Goal: Task Accomplishment & Management: Use online tool/utility

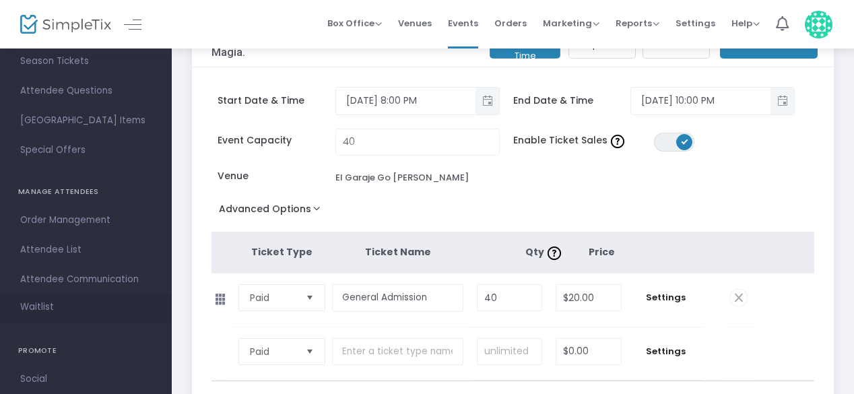
scroll to position [160, 0]
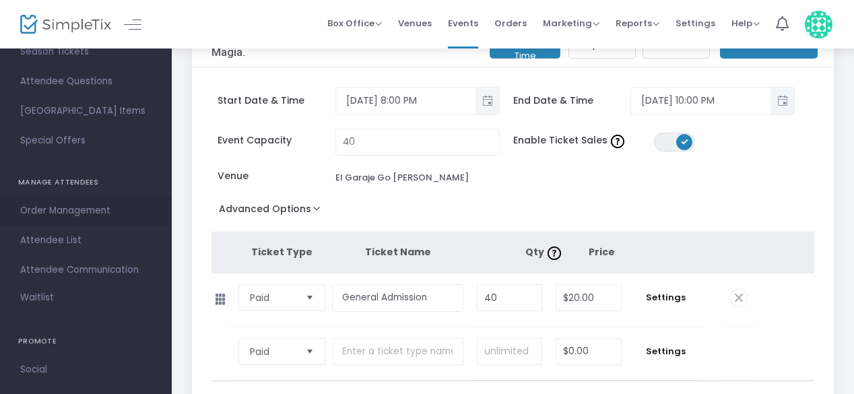
click at [69, 217] on span "Order Management" at bounding box center [85, 211] width 131 height 18
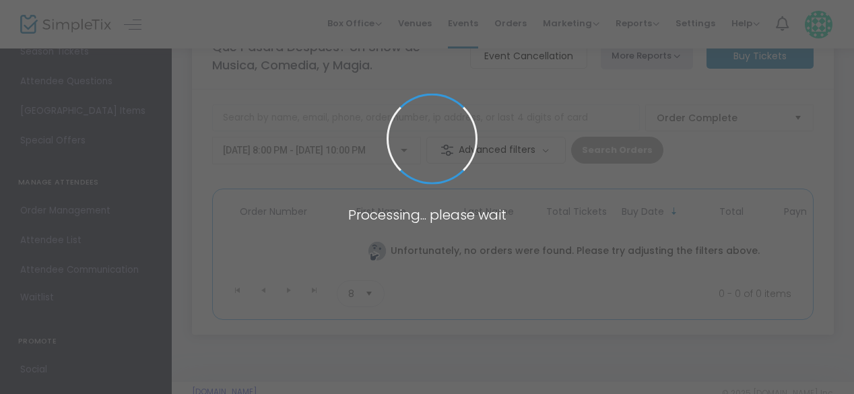
scroll to position [76, 0]
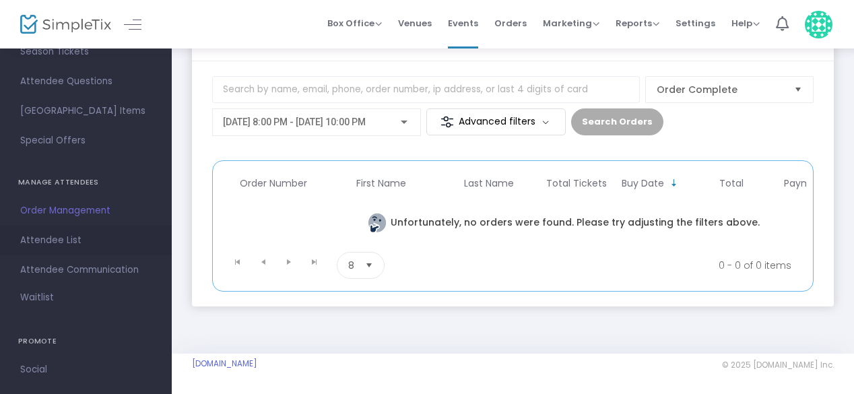
click at [67, 237] on span "Attendee List" at bounding box center [85, 241] width 131 height 18
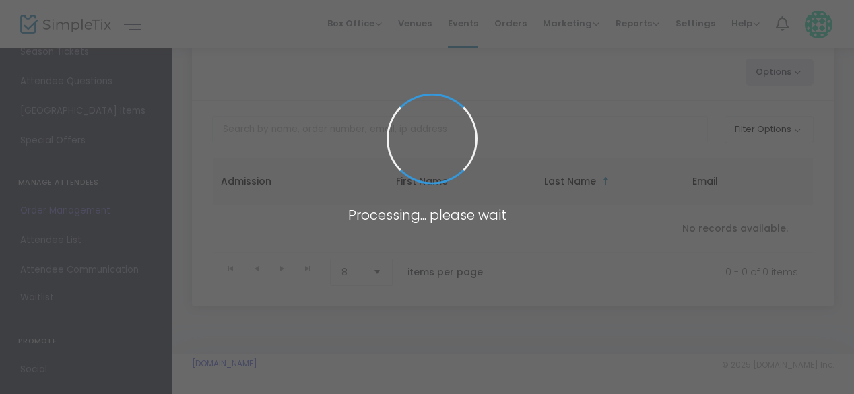
scroll to position [40, 0]
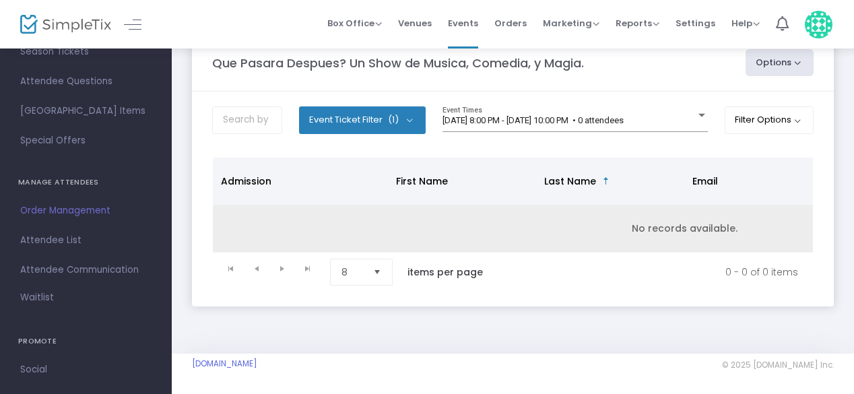
click at [567, 227] on td "No records available." at bounding box center [684, 229] width 943 height 48
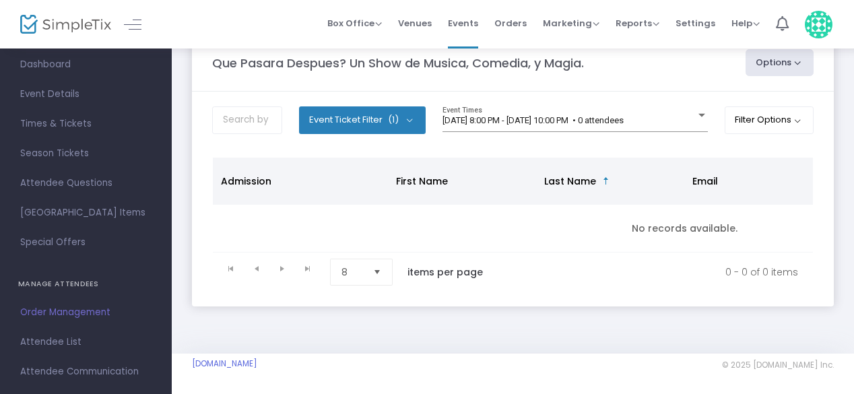
scroll to position [45, 0]
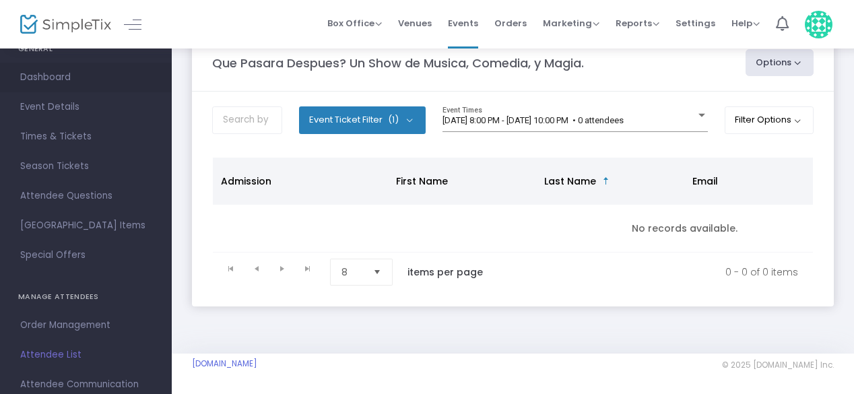
click at [65, 80] on span "Dashboard" at bounding box center [85, 78] width 131 height 18
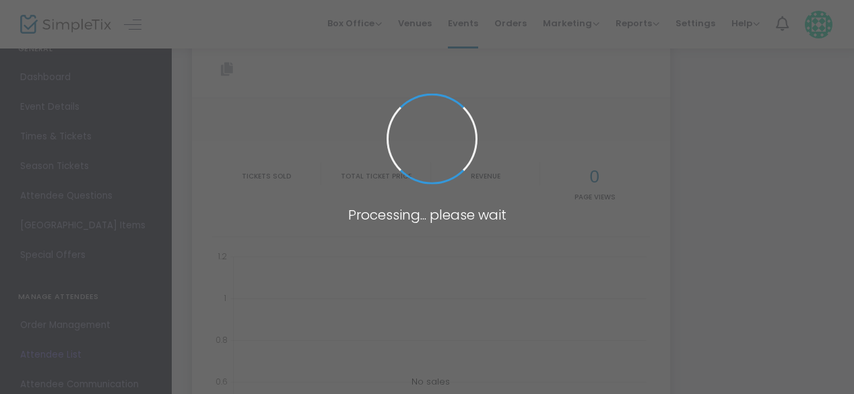
type input "[URL][DOMAIN_NAME]"
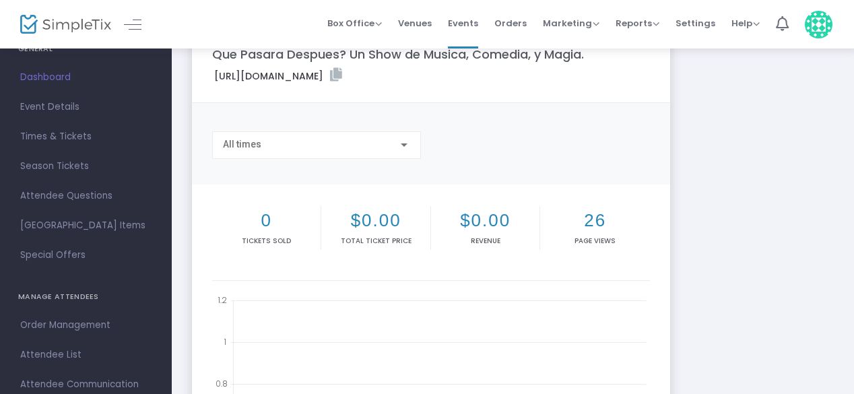
click at [411, 154] on div "All times" at bounding box center [316, 145] width 209 height 28
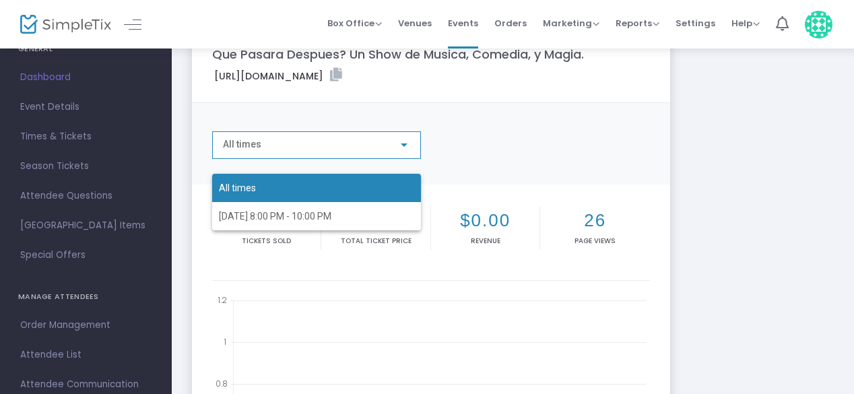
click at [512, 161] on div at bounding box center [427, 197] width 854 height 394
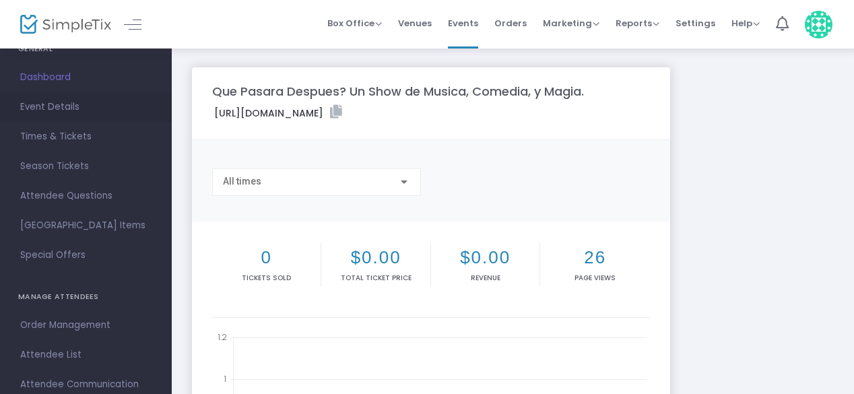
click at [44, 109] on span "Event Details" at bounding box center [85, 107] width 131 height 18
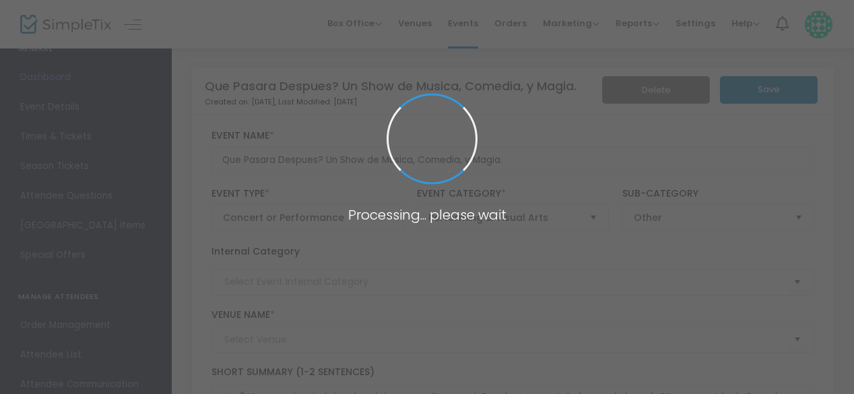
type input "El Garaje Go Burger"
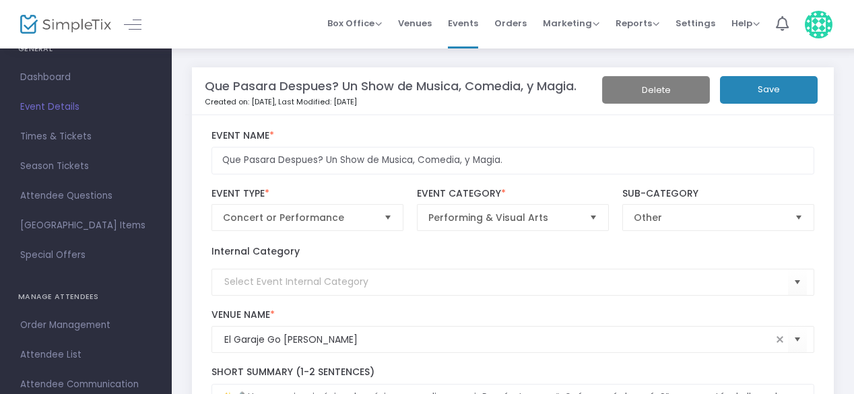
click at [66, 133] on span "Times & Tickets" at bounding box center [85, 137] width 131 height 18
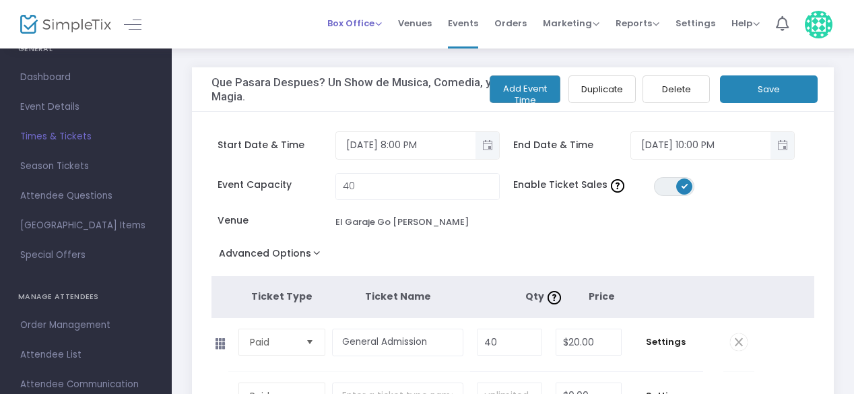
click at [375, 28] on span "Box Office" at bounding box center [354, 23] width 55 height 13
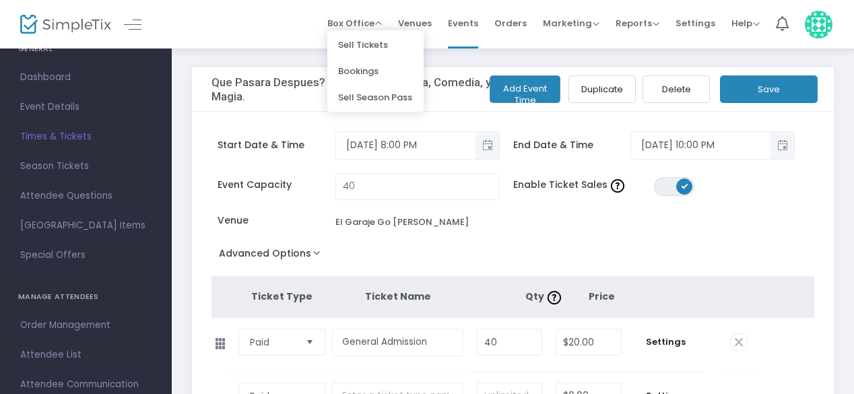
click at [291, 26] on div "Box Office Sell Tickets Bookings Sell Season Pass Venues Memberships Events Ord…" at bounding box center [513, 24] width 682 height 48
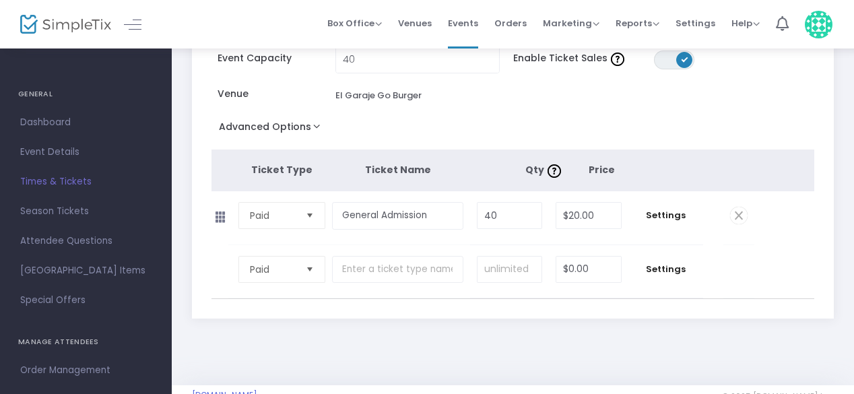
scroll to position [128, 0]
click at [76, 212] on span "Season Tickets" at bounding box center [85, 212] width 131 height 18
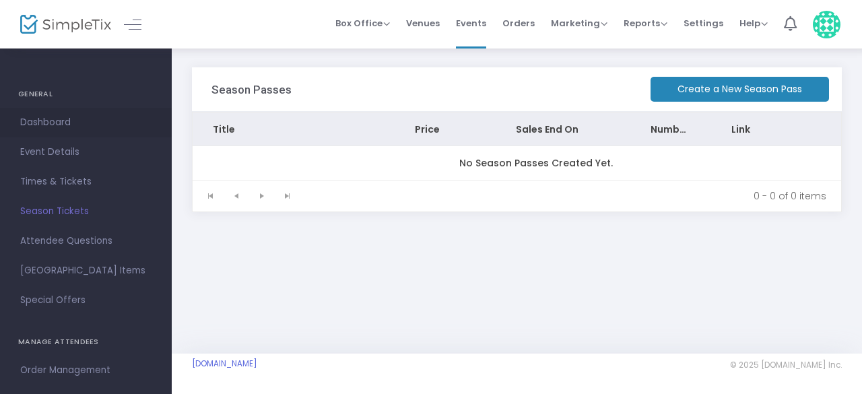
click at [71, 129] on span "Dashboard" at bounding box center [85, 123] width 131 height 18
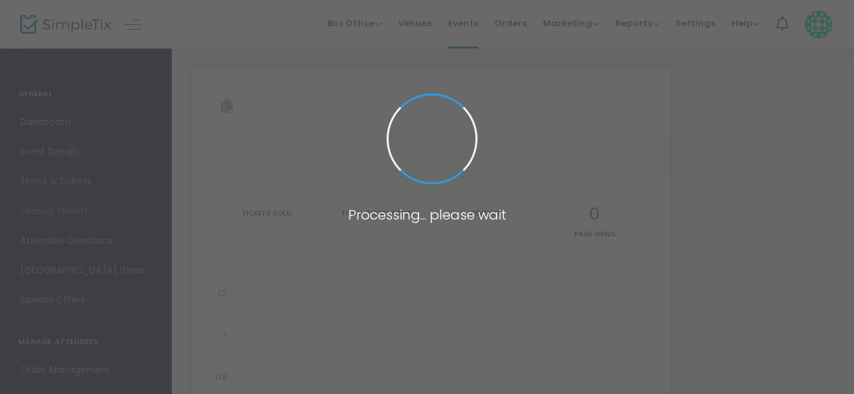
type input "[URL][DOMAIN_NAME]"
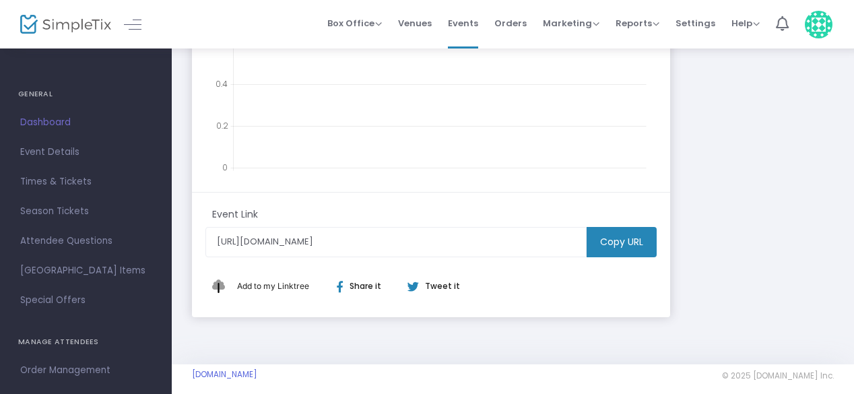
scroll to position [444, 0]
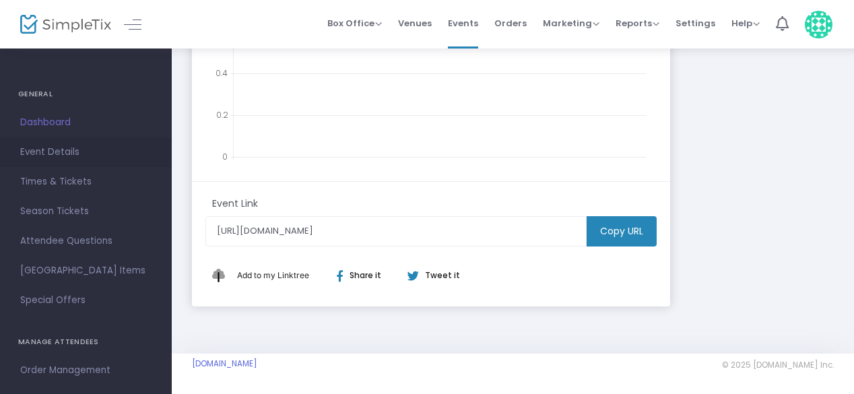
click at [64, 149] on span "Event Details" at bounding box center [85, 152] width 131 height 18
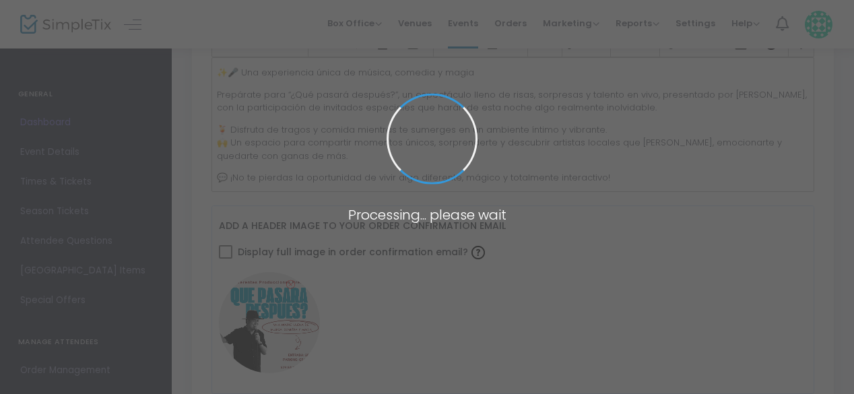
type input "El Garaje Go Burger"
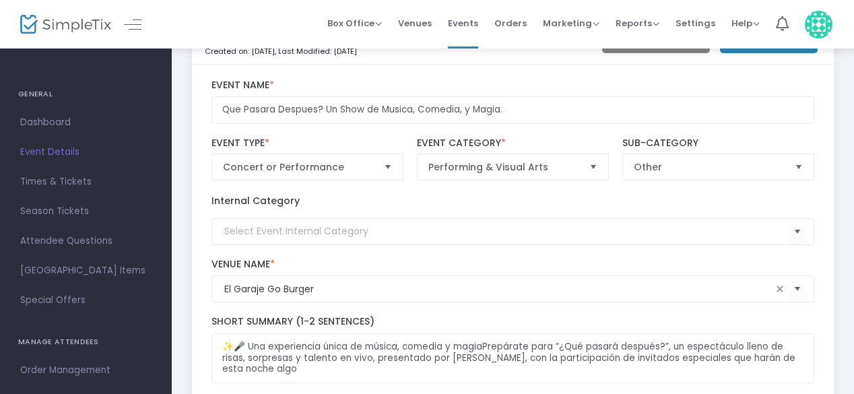
scroll to position [31, 0]
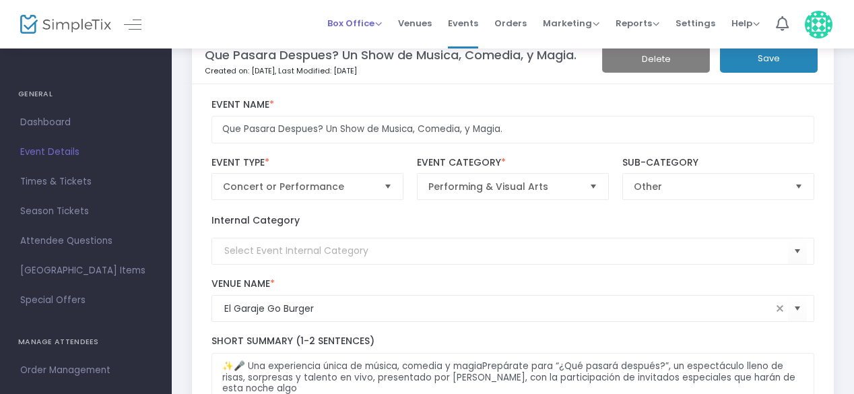
click at [374, 17] on span "Box Office" at bounding box center [354, 23] width 55 height 13
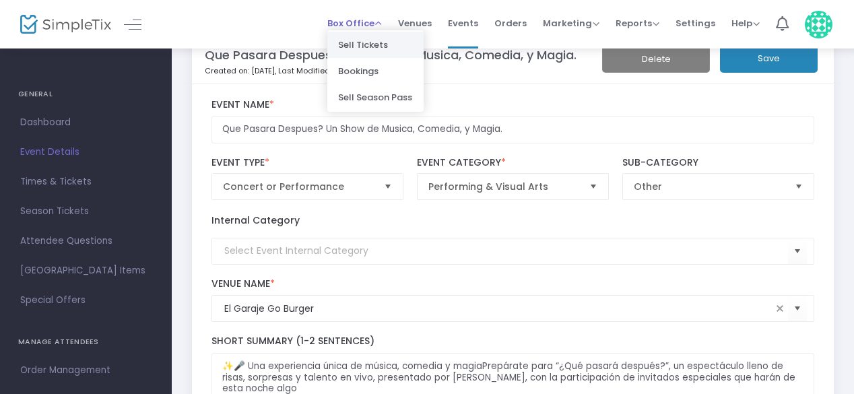
click at [384, 49] on li "Sell Tickets" at bounding box center [375, 45] width 96 height 26
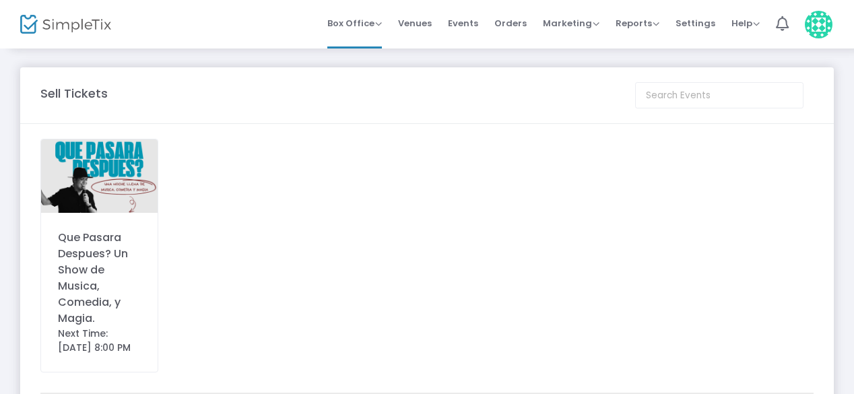
click at [105, 217] on div "Que Pasara Despues? Un Show de Musica, Comedia, y Magia. Next Time: [DATE] 8:00…" at bounding box center [99, 256] width 118 height 234
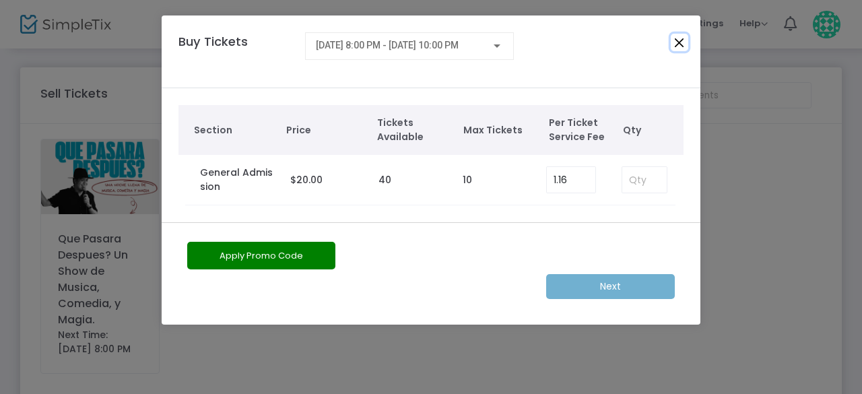
click at [676, 41] on button "Close" at bounding box center [680, 43] width 18 height 18
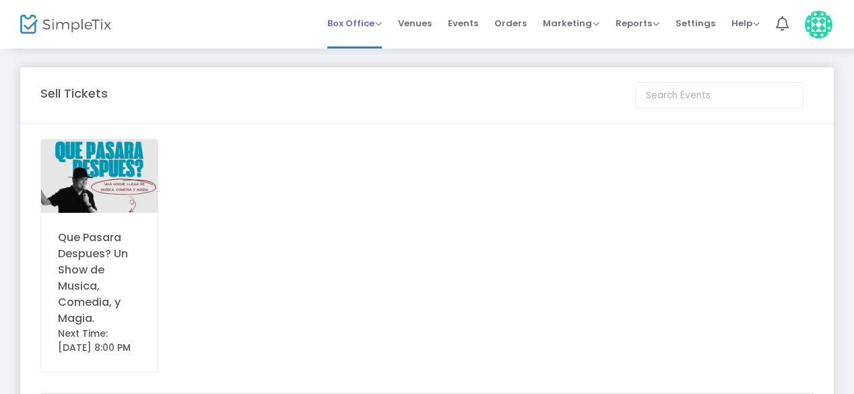
click at [382, 23] on span "Box Office" at bounding box center [354, 23] width 55 height 13
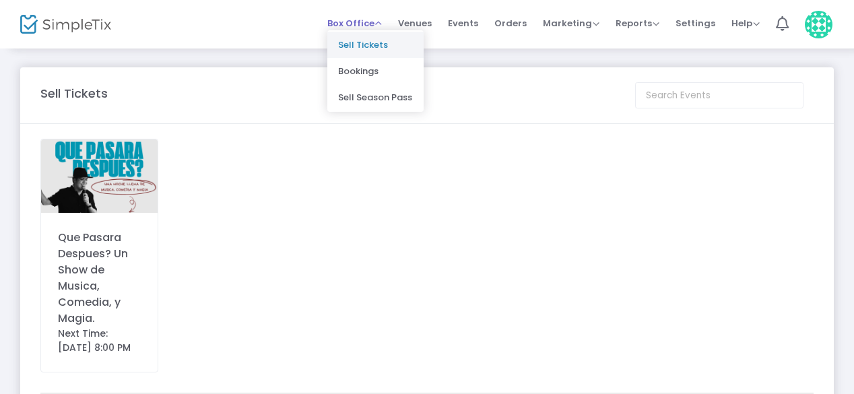
click at [378, 49] on li "Sell Tickets" at bounding box center [375, 45] width 96 height 26
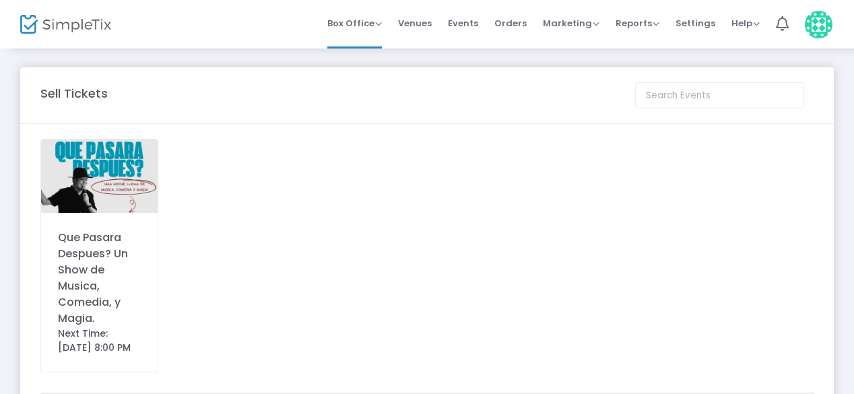
click at [127, 236] on div "Que Pasara Despues? Un Show de Musica, Comedia, y Magia." at bounding box center [99, 278] width 83 height 97
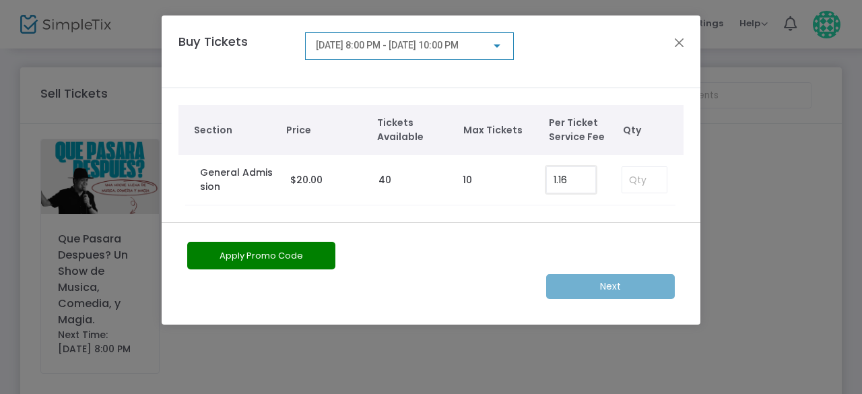
click at [575, 182] on input "1.16" at bounding box center [571, 180] width 48 height 26
click at [386, 173] on label "40" at bounding box center [384, 180] width 13 height 14
click at [485, 52] on div "[DATE] 8:00 PM - [DATE] 10:00 PM" at bounding box center [409, 42] width 187 height 25
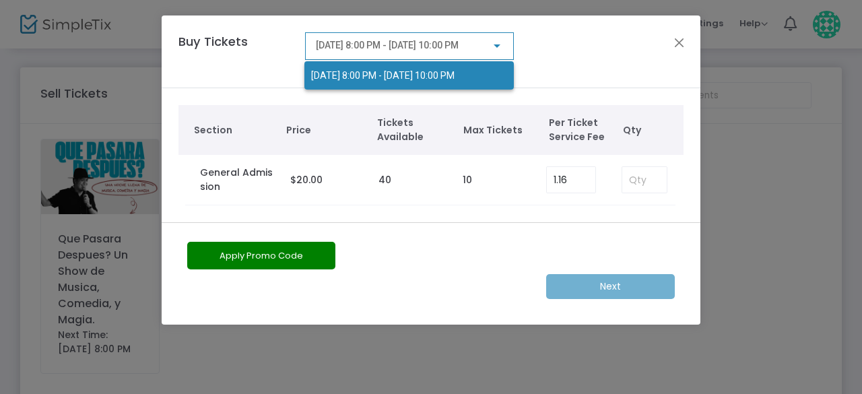
click at [673, 41] on div at bounding box center [431, 197] width 862 height 394
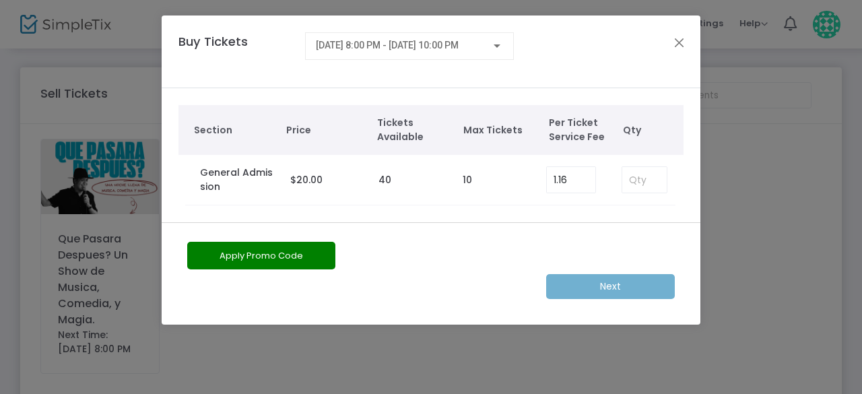
click at [386, 173] on label "40" at bounding box center [384, 180] width 13 height 14
drag, startPoint x: 396, startPoint y: 175, endPoint x: 375, endPoint y: 176, distance: 20.9
click at [375, 176] on td "40" at bounding box center [413, 180] width 83 height 50
drag, startPoint x: 492, startPoint y: 177, endPoint x: 450, endPoint y: 176, distance: 41.7
click at [450, 176] on tr "General Admission $20.00 40 10 1.16" at bounding box center [431, 180] width 492 height 50
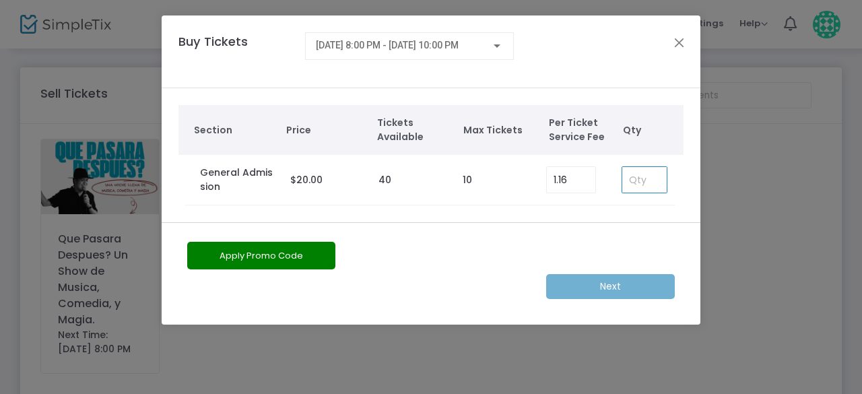
click at [652, 191] on input at bounding box center [644, 180] width 44 height 26
click at [680, 38] on button "Close" at bounding box center [680, 43] width 18 height 18
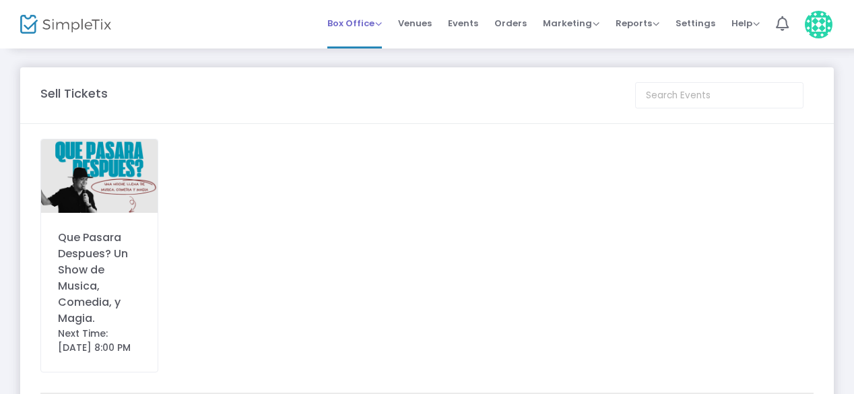
click at [378, 22] on span "Box Office" at bounding box center [354, 23] width 55 height 13
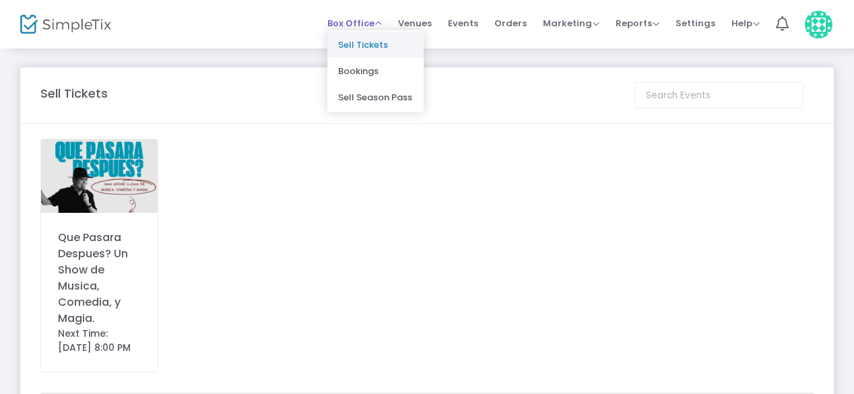
click at [386, 46] on li "Sell Tickets" at bounding box center [375, 45] width 96 height 26
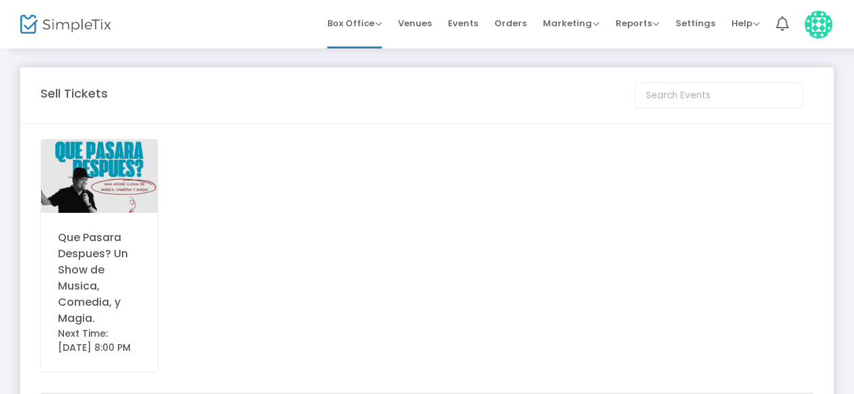
scroll to position [121, 0]
